Goal: Find specific page/section: Find specific page/section

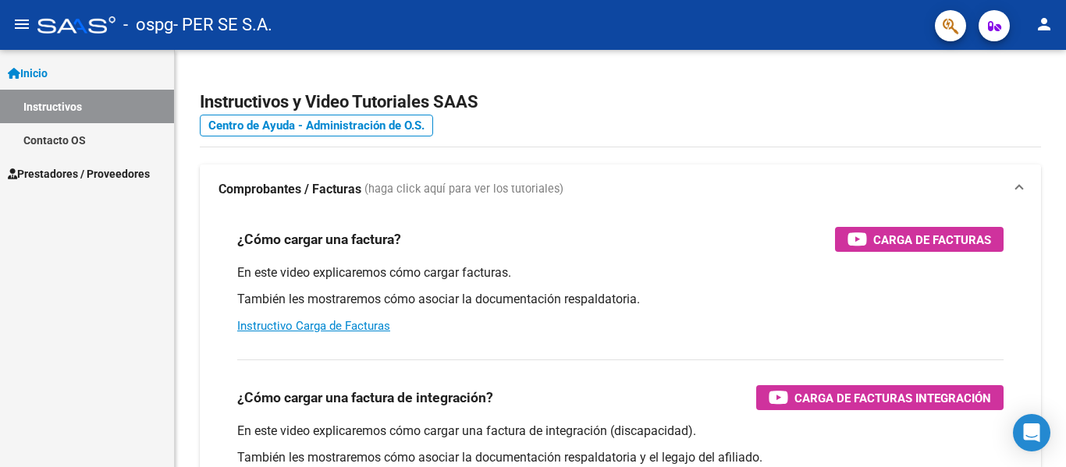
click at [96, 162] on link "Prestadores / Proveedores" at bounding box center [87, 174] width 174 height 34
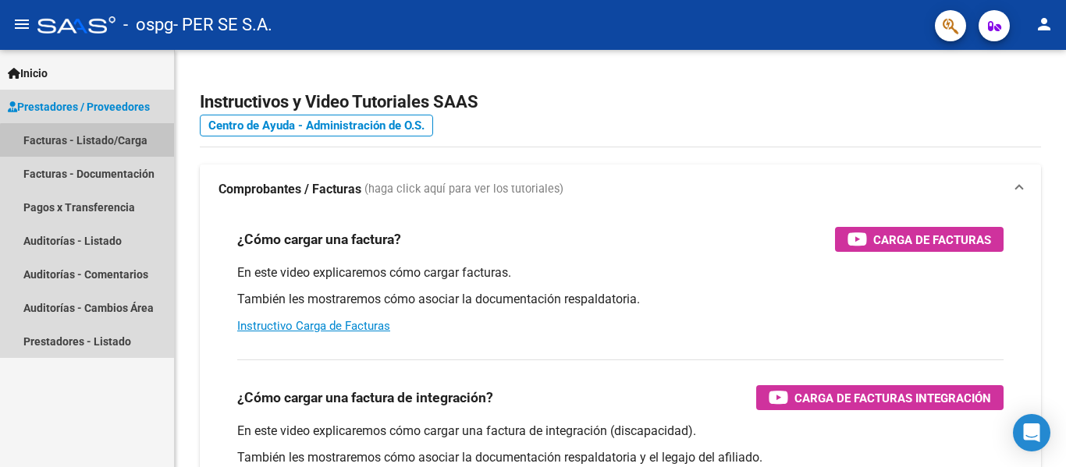
click at [111, 151] on link "Facturas - Listado/Carga" at bounding box center [87, 140] width 174 height 34
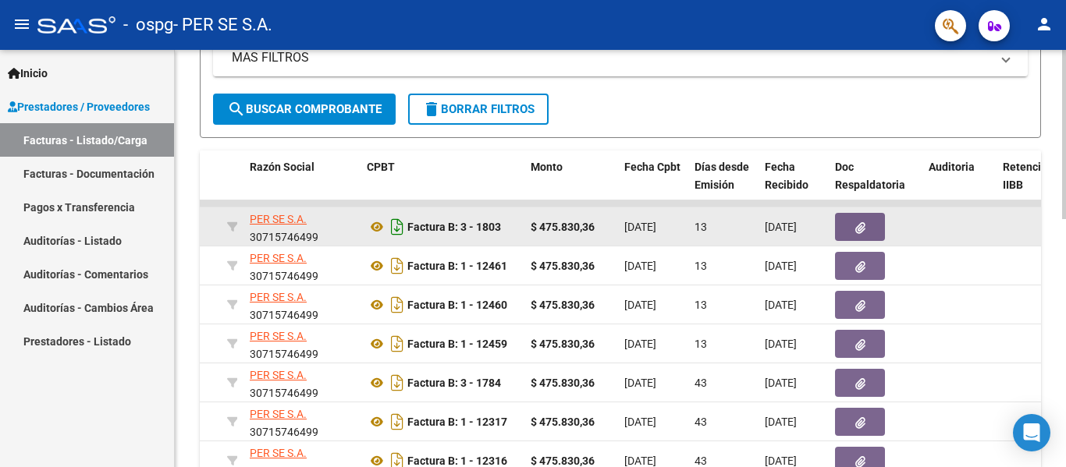
scroll to position [534, 0]
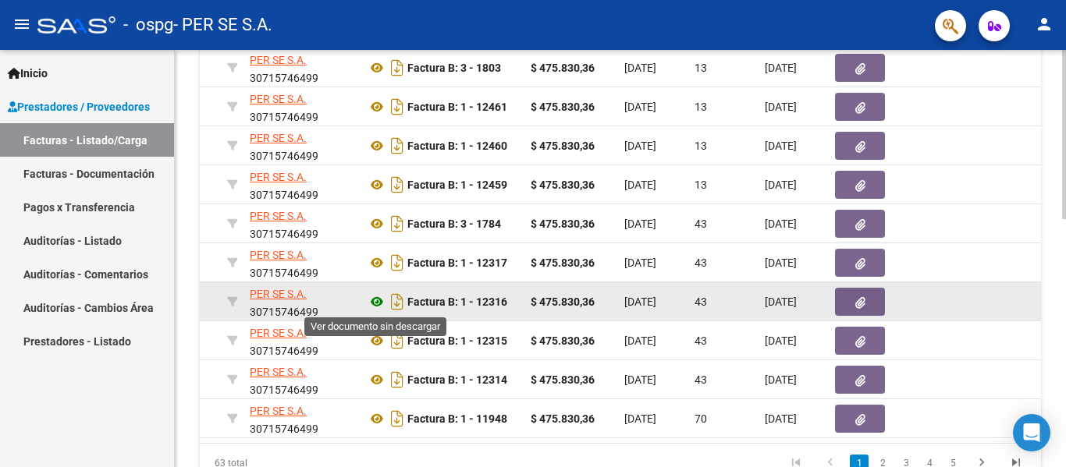
click at [378, 300] on icon at bounding box center [377, 302] width 20 height 19
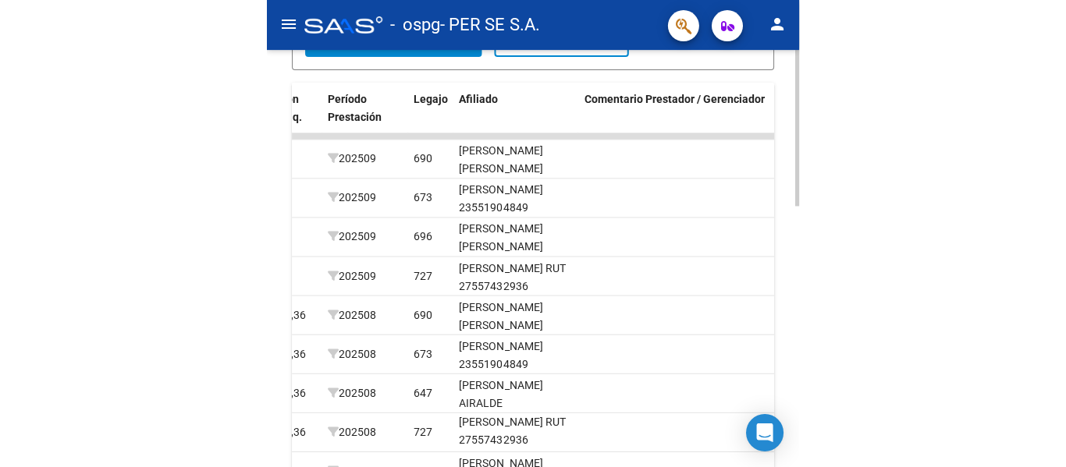
scroll to position [3, 0]
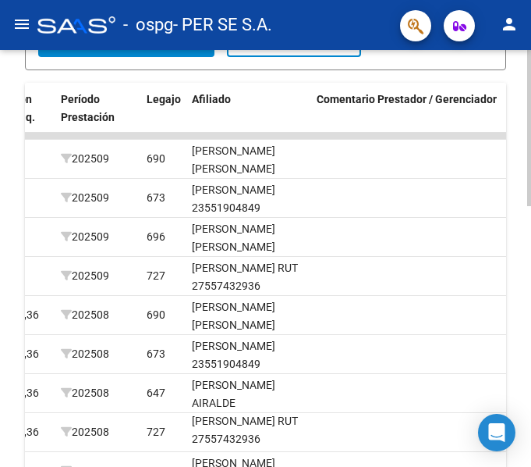
click at [459, 257] on datatable-body-cell at bounding box center [408, 276] width 195 height 38
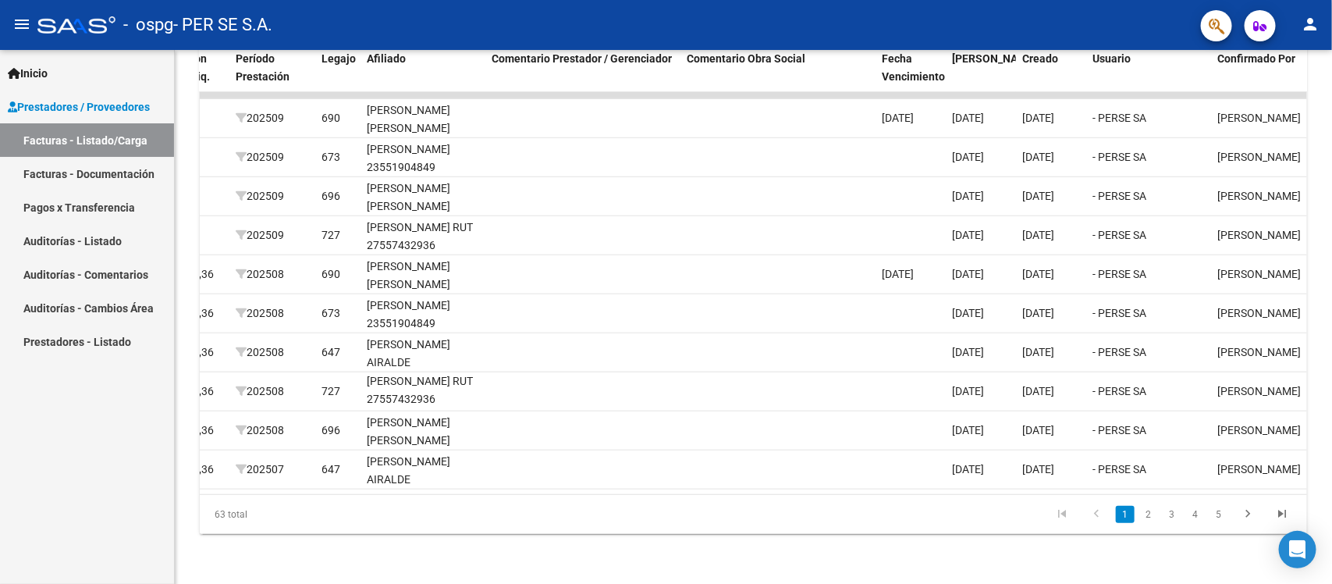
scroll to position [2, 0]
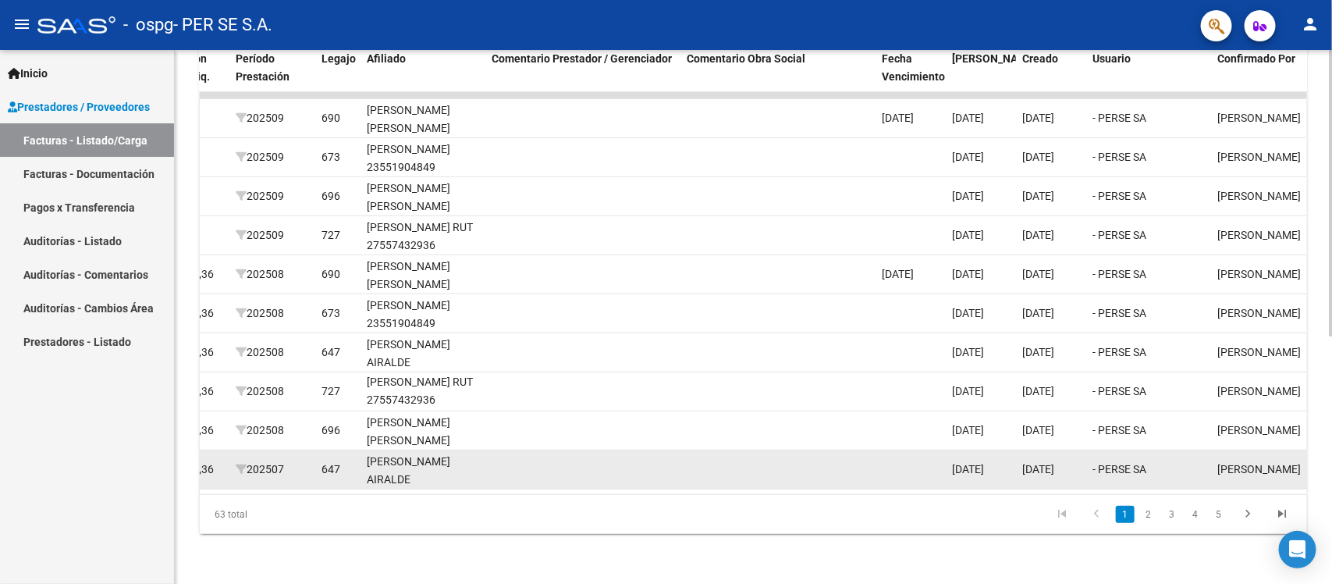
drag, startPoint x: 145, startPoint y: 2, endPoint x: 825, endPoint y: 437, distance: 807.0
click at [767, 411] on datatable-body-cell at bounding box center [777, 430] width 195 height 38
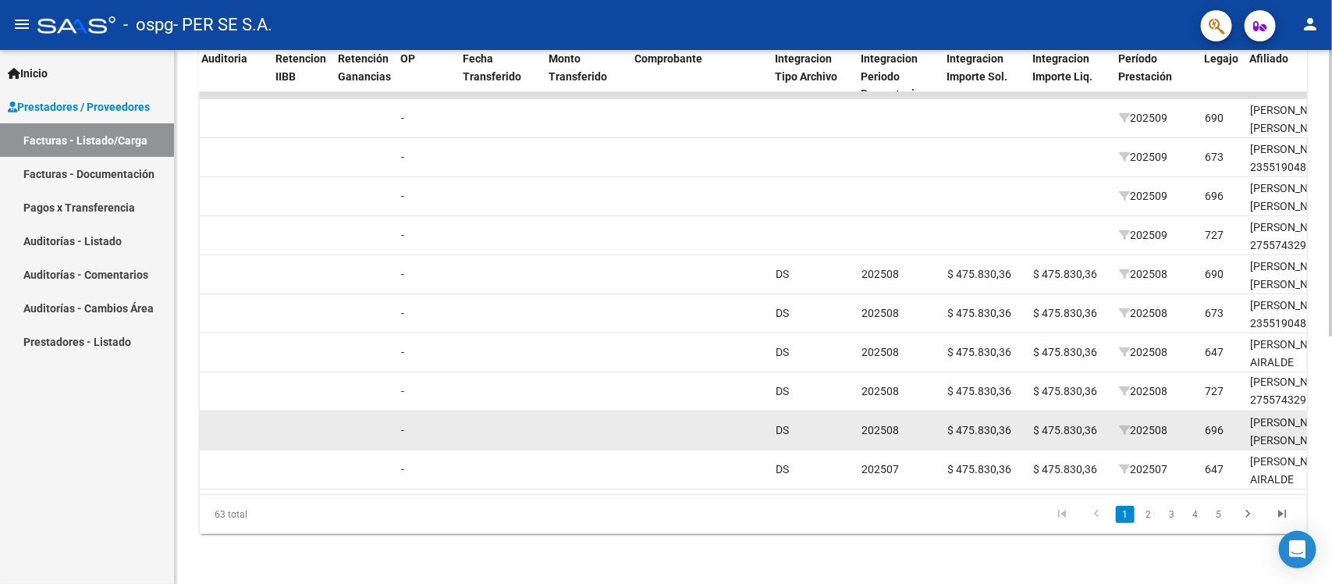
scroll to position [460, 0]
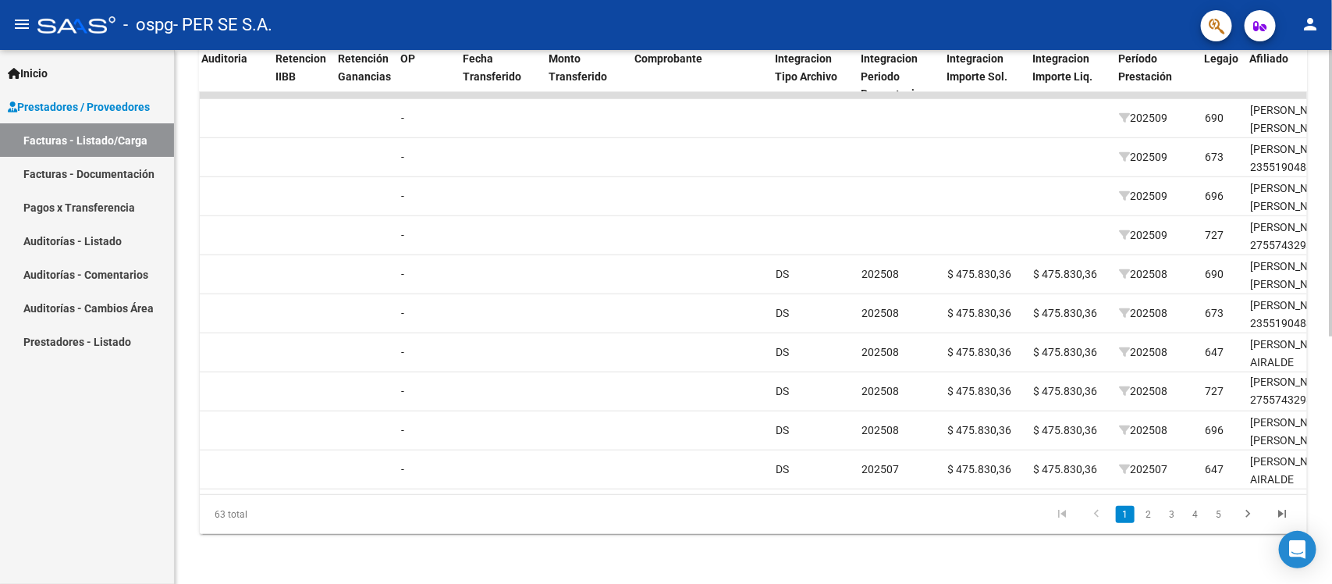
click at [1065, 467] on li "2" at bounding box center [1148, 514] width 23 height 27
click at [1065, 467] on link "2" at bounding box center [1148, 514] width 19 height 17
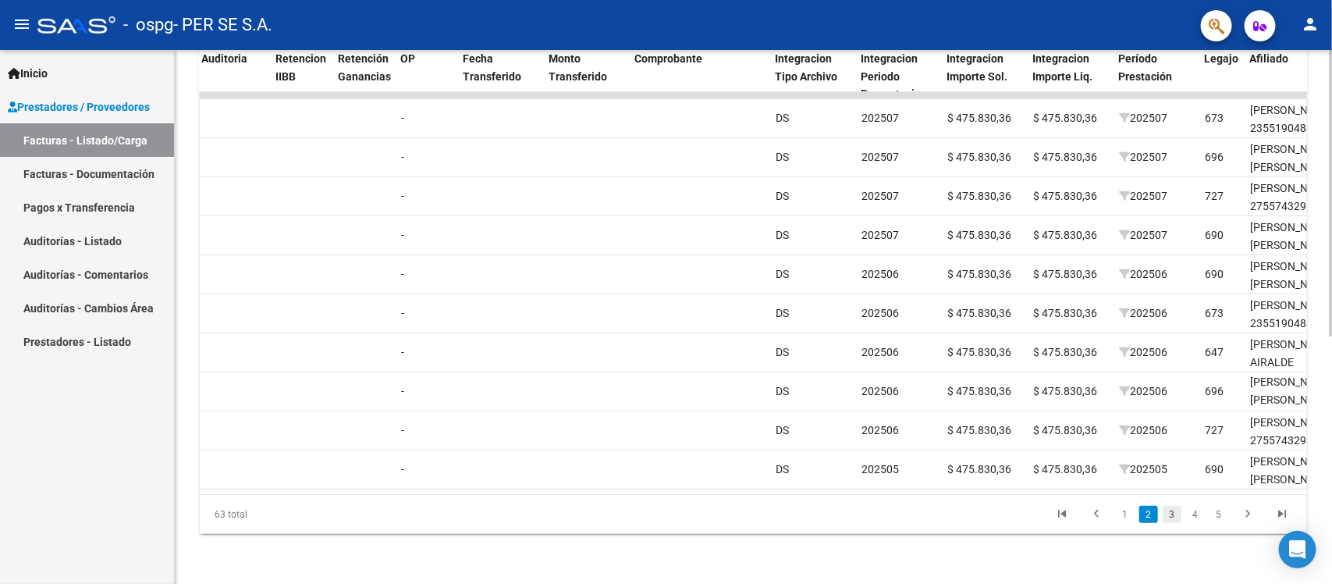
click at [1065, 467] on link "3" at bounding box center [1171, 514] width 19 height 17
click at [1065, 467] on link "4" at bounding box center [1195, 514] width 19 height 17
click at [1065, 467] on link "5" at bounding box center [1195, 514] width 19 height 17
click at [1065, 467] on link "3" at bounding box center [1125, 514] width 19 height 17
click at [1065, 467] on link "2" at bounding box center [1148, 514] width 19 height 17
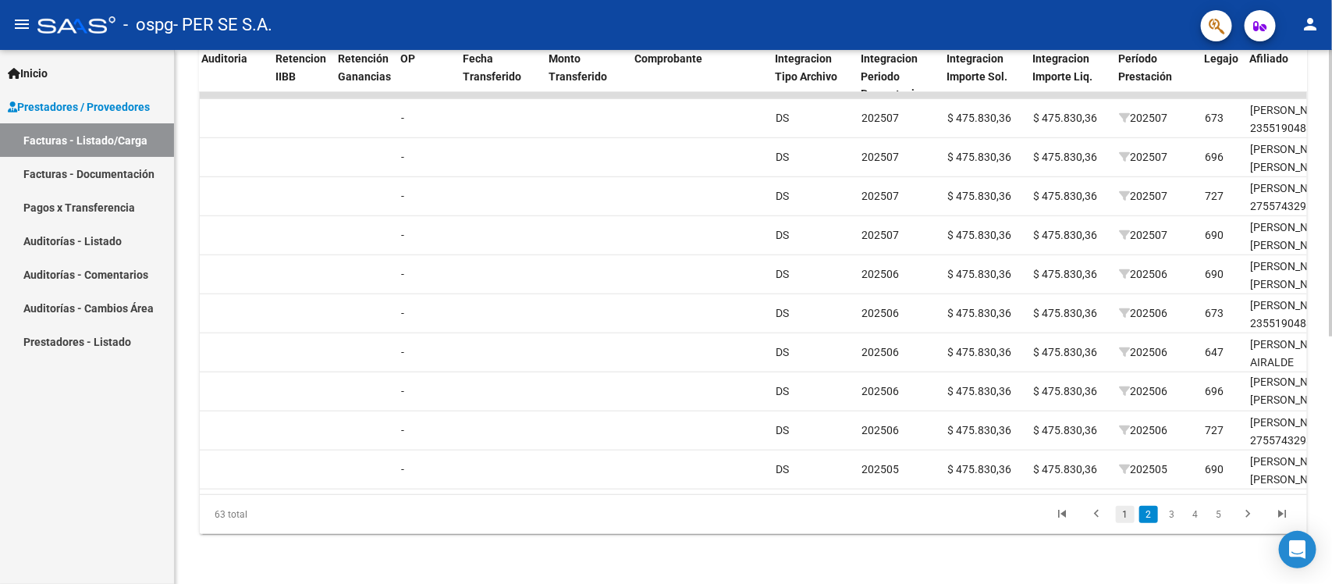
click at [1065, 467] on link "1" at bounding box center [1125, 514] width 19 height 17
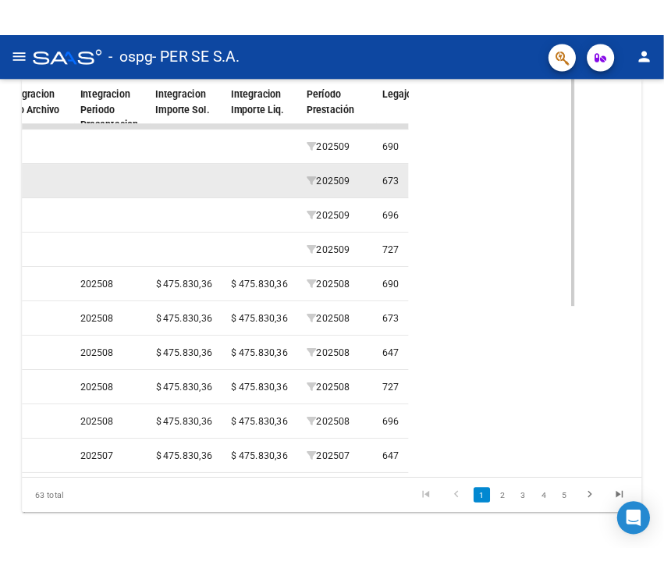
scroll to position [445, 0]
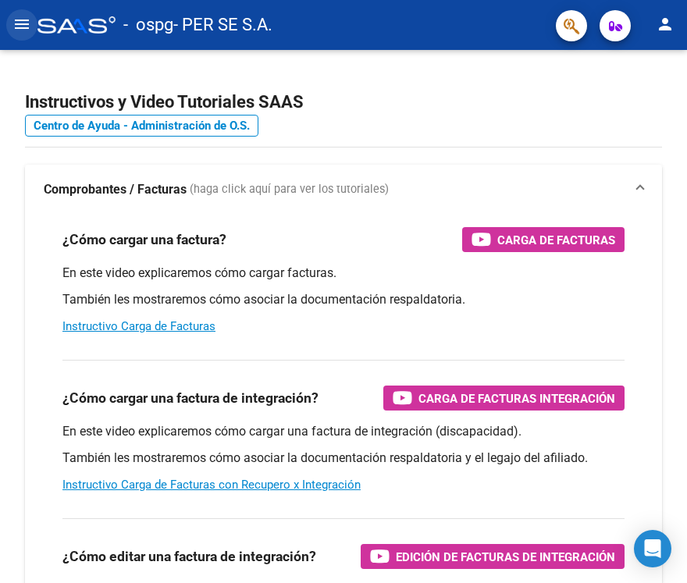
click at [16, 37] on button "menu" at bounding box center [21, 24] width 31 height 31
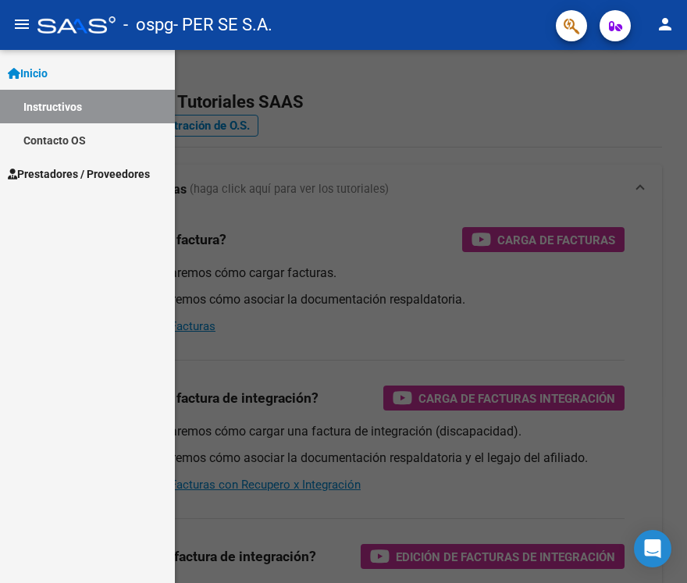
click at [110, 169] on span "Prestadores / Proveedores" at bounding box center [79, 173] width 142 height 17
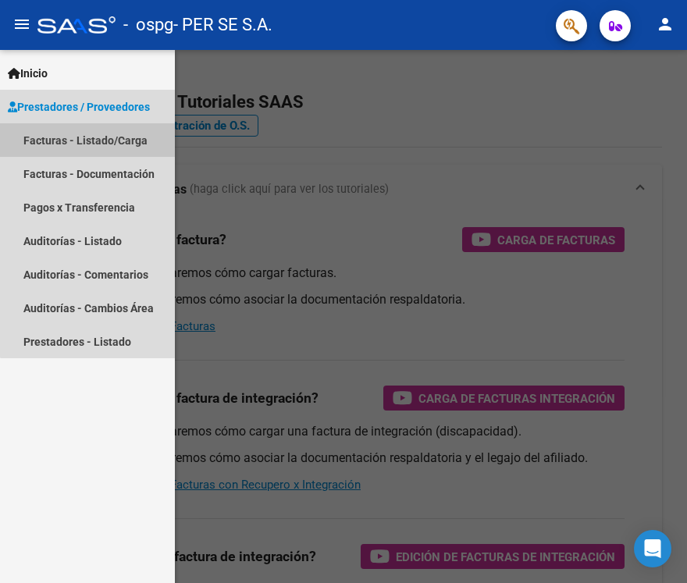
click at [110, 146] on link "Facturas - Listado/Carga" at bounding box center [87, 140] width 175 height 34
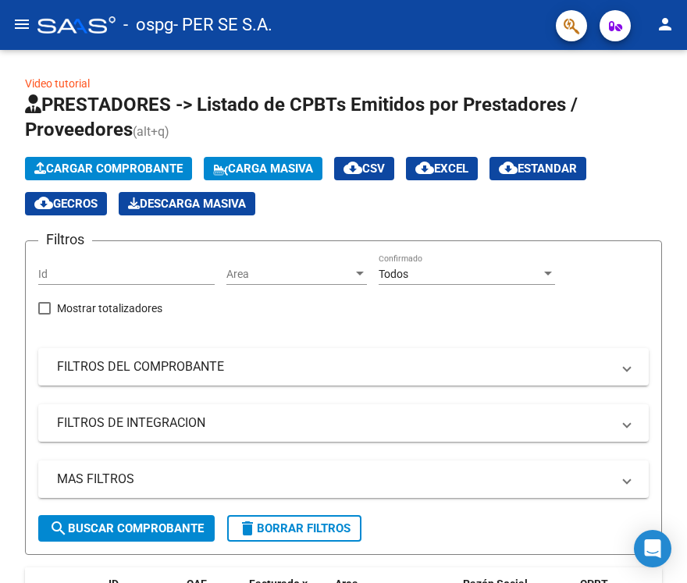
click at [5, 14] on mat-toolbar "menu - ospg - PER SE S.A. person" at bounding box center [343, 25] width 687 height 50
click at [33, 24] on button "menu" at bounding box center [21, 24] width 31 height 31
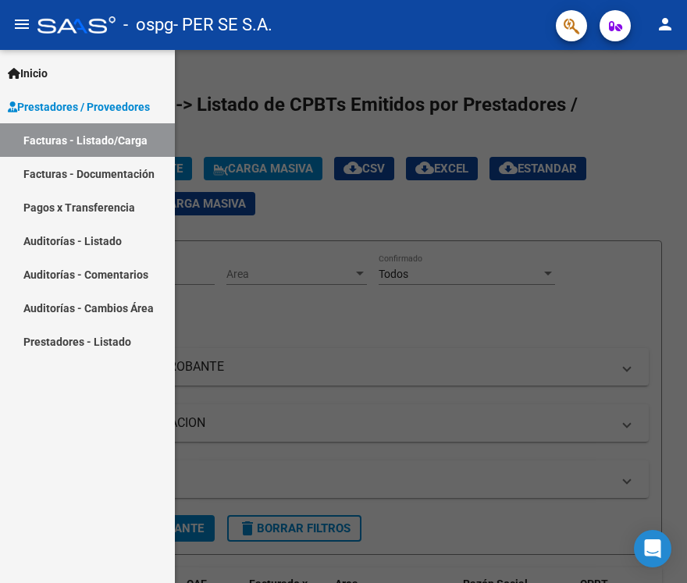
click at [83, 201] on link "Pagos x Transferencia" at bounding box center [87, 207] width 175 height 34
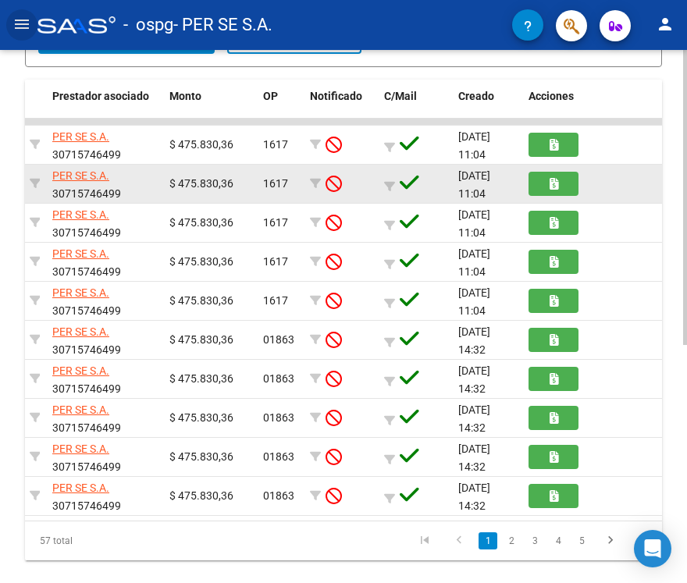
scroll to position [330, 0]
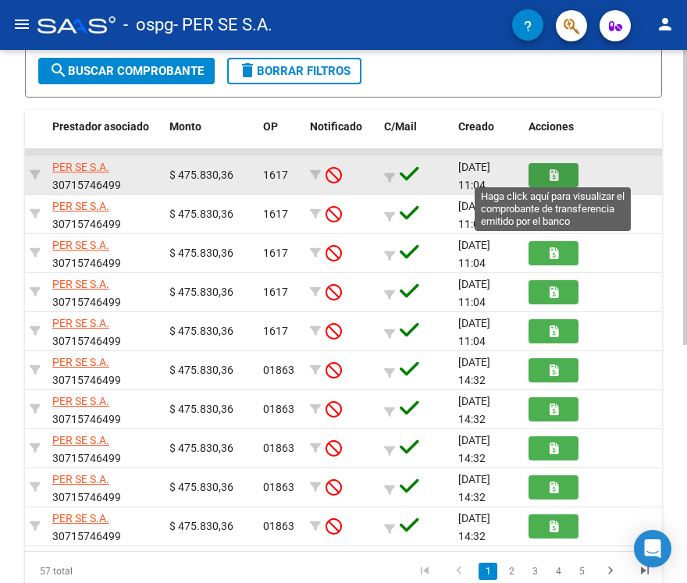
click at [559, 164] on button "button" at bounding box center [553, 175] width 50 height 24
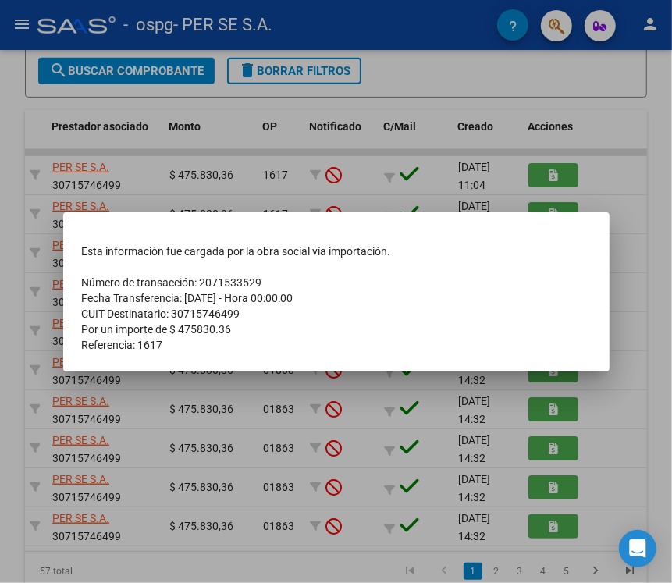
click at [334, 186] on div at bounding box center [336, 291] width 672 height 583
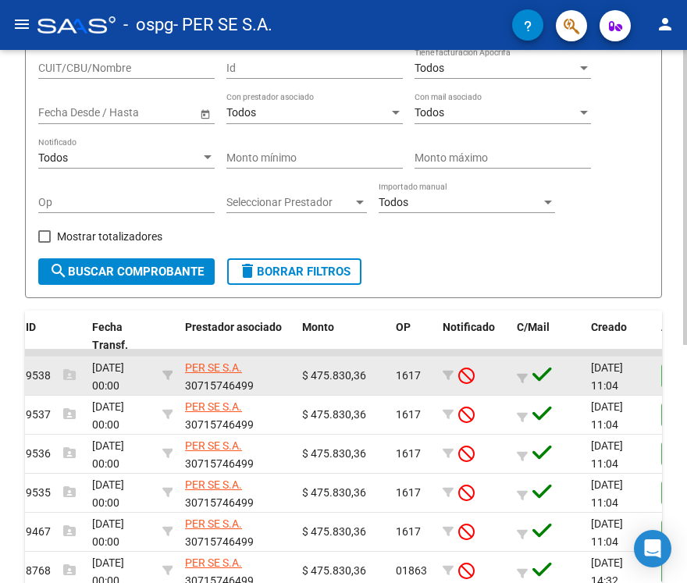
scroll to position [0, 0]
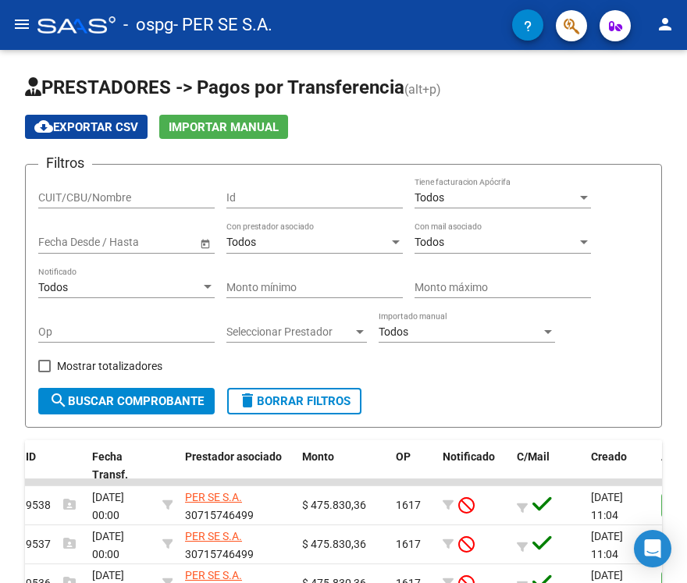
click at [13, 21] on mat-icon "menu" at bounding box center [21, 24] width 19 height 19
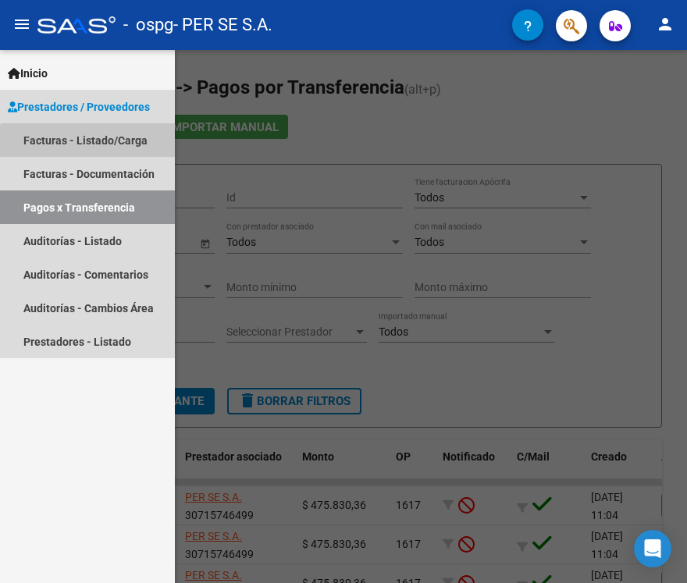
click at [141, 147] on link "Facturas - Listado/Carga" at bounding box center [87, 140] width 175 height 34
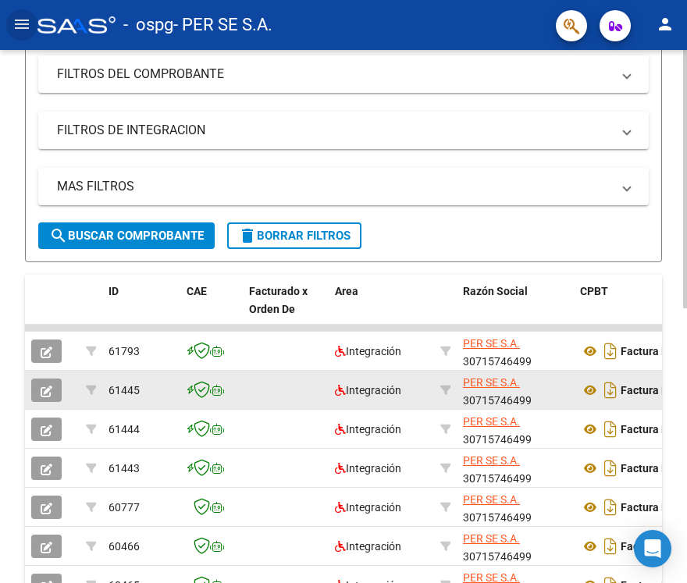
scroll to position [390, 0]
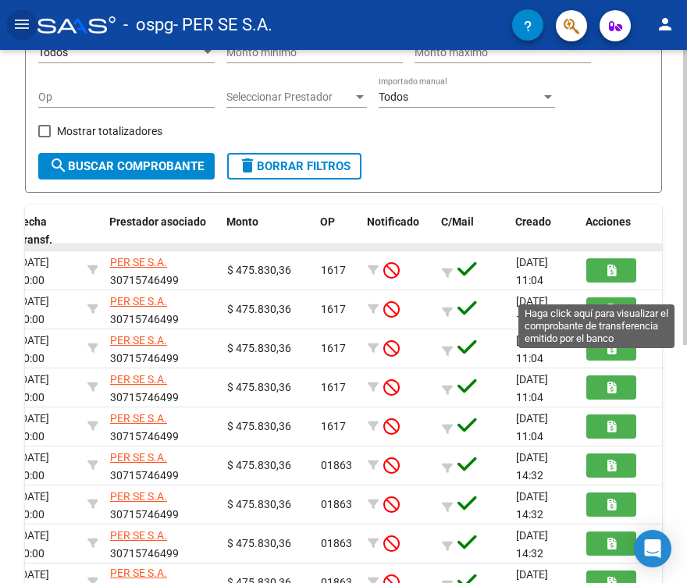
scroll to position [232, 0]
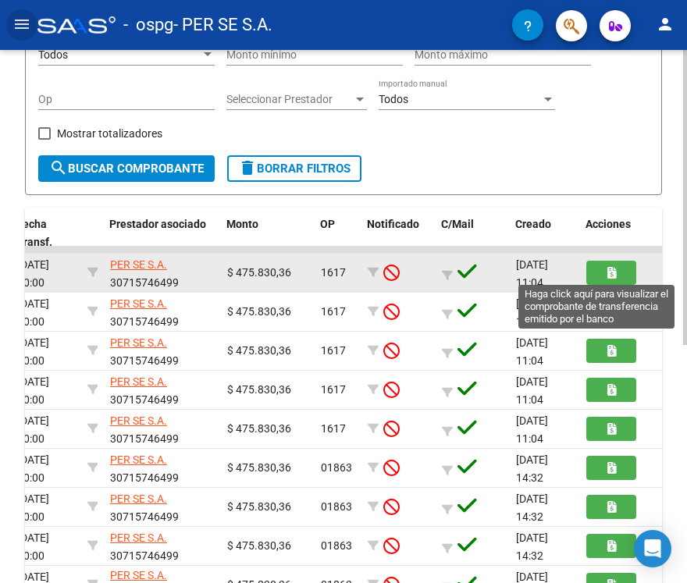
click at [607, 267] on icon "button" at bounding box center [611, 273] width 9 height 12
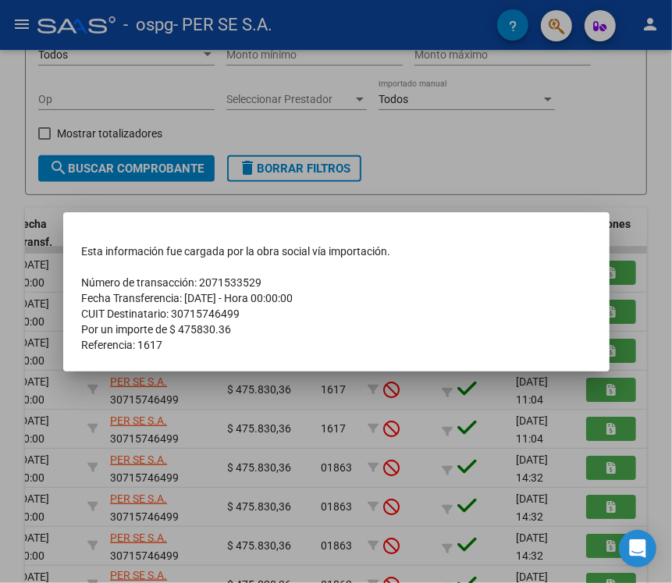
click at [262, 170] on div at bounding box center [336, 291] width 672 height 583
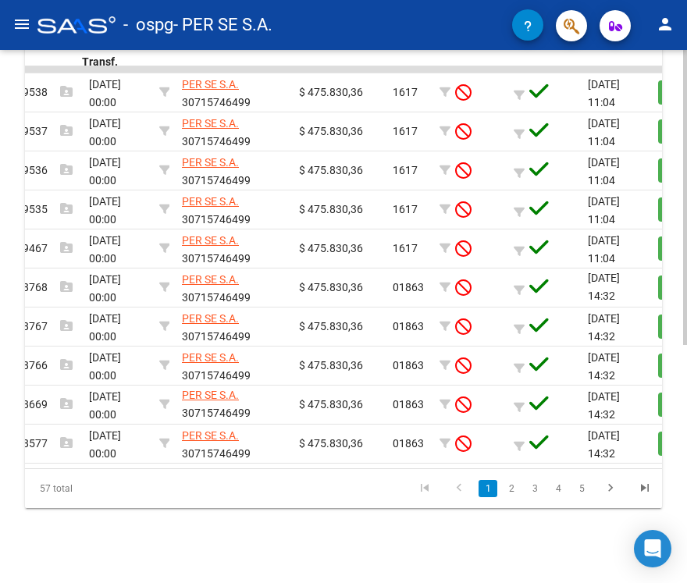
scroll to position [0, 20]
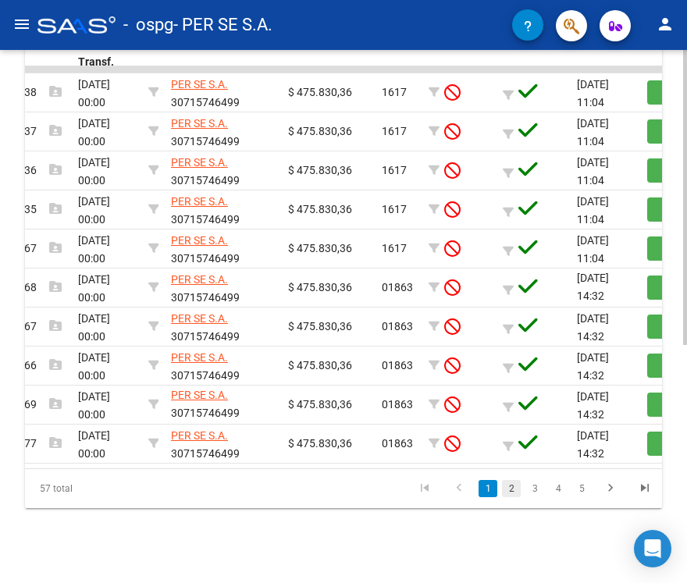
click at [509, 488] on link "2" at bounding box center [511, 488] width 19 height 17
click at [490, 490] on link "1" at bounding box center [487, 488] width 19 height 17
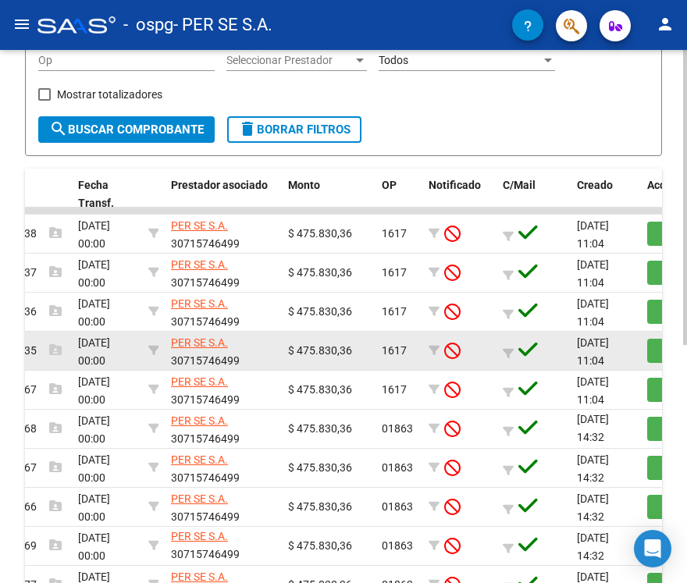
scroll to position [232, 0]
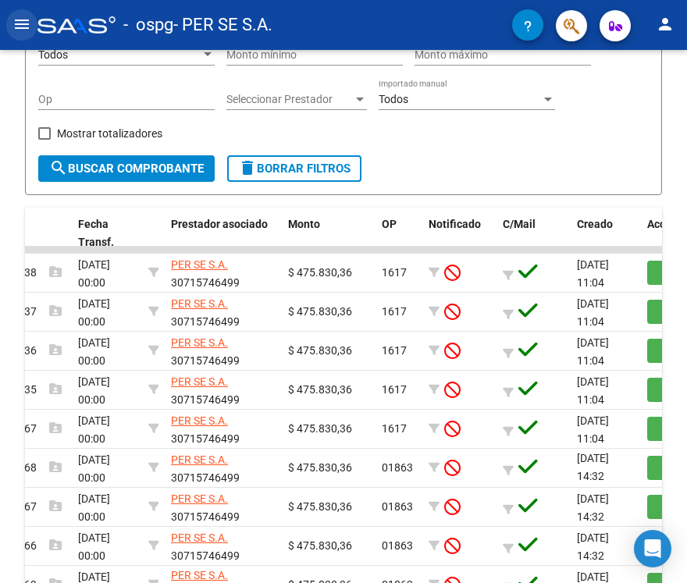
click at [16, 24] on mat-icon "menu" at bounding box center [21, 24] width 19 height 19
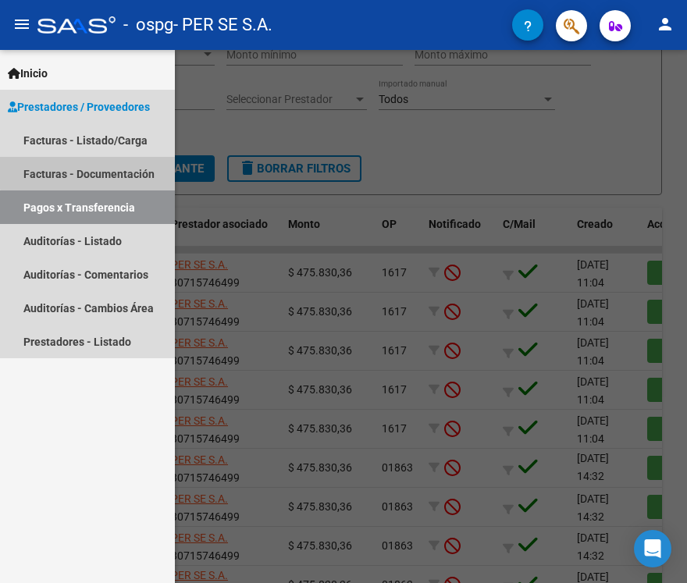
click at [91, 169] on link "Facturas - Documentación" at bounding box center [87, 174] width 175 height 34
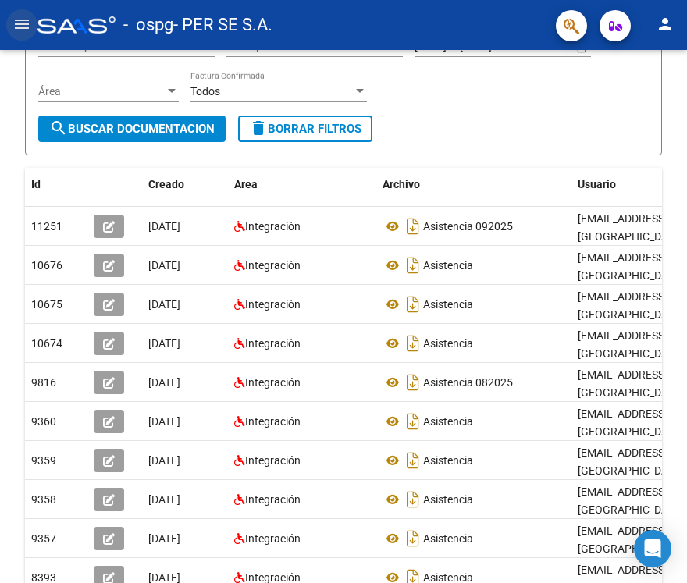
click at [12, 22] on mat-icon "menu" at bounding box center [21, 24] width 19 height 19
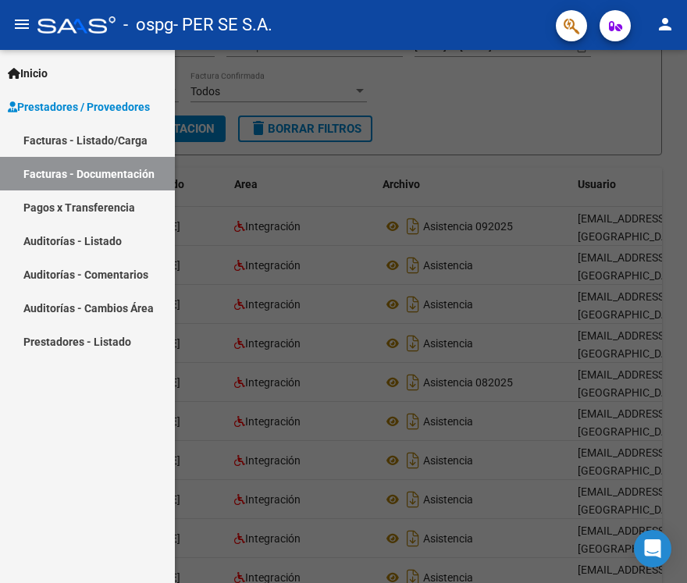
click at [76, 137] on link "Facturas - Listado/Carga" at bounding box center [87, 140] width 175 height 34
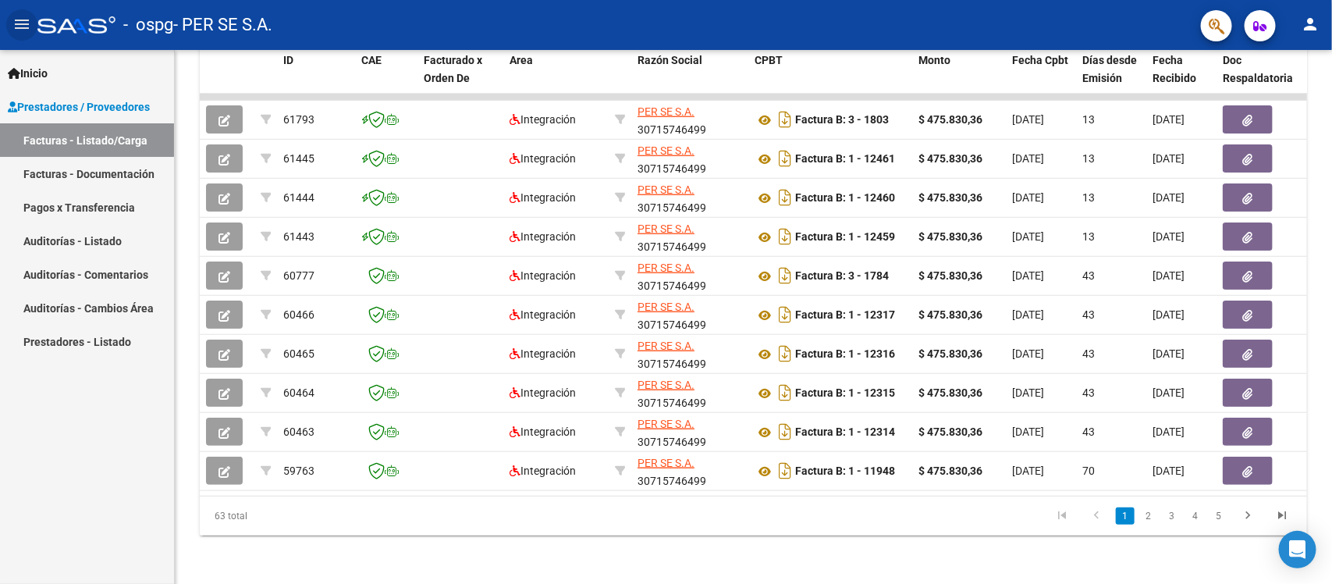
scroll to position [361, 0]
